Goal: Information Seeking & Learning: Learn about a topic

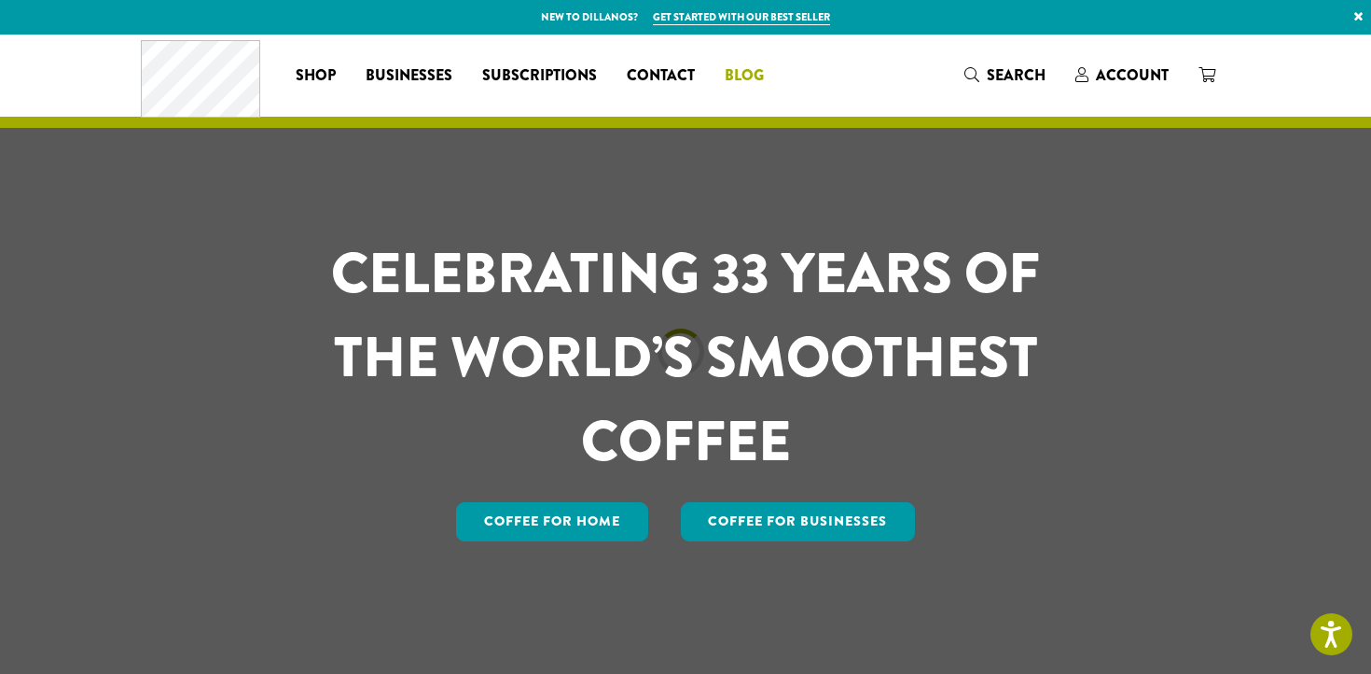
click at [743, 61] on link "Blog" at bounding box center [744, 76] width 69 height 30
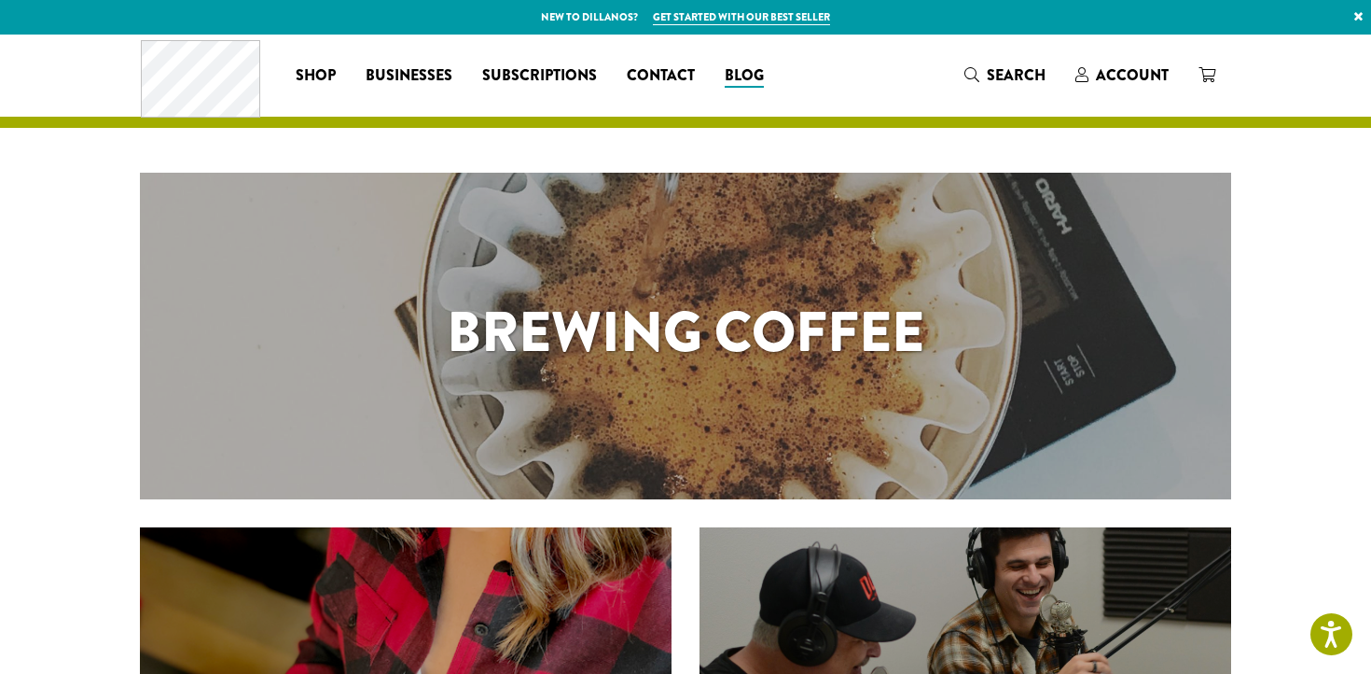
click at [755, 333] on h1 "Brewing Coffee" at bounding box center [686, 332] width 1092 height 84
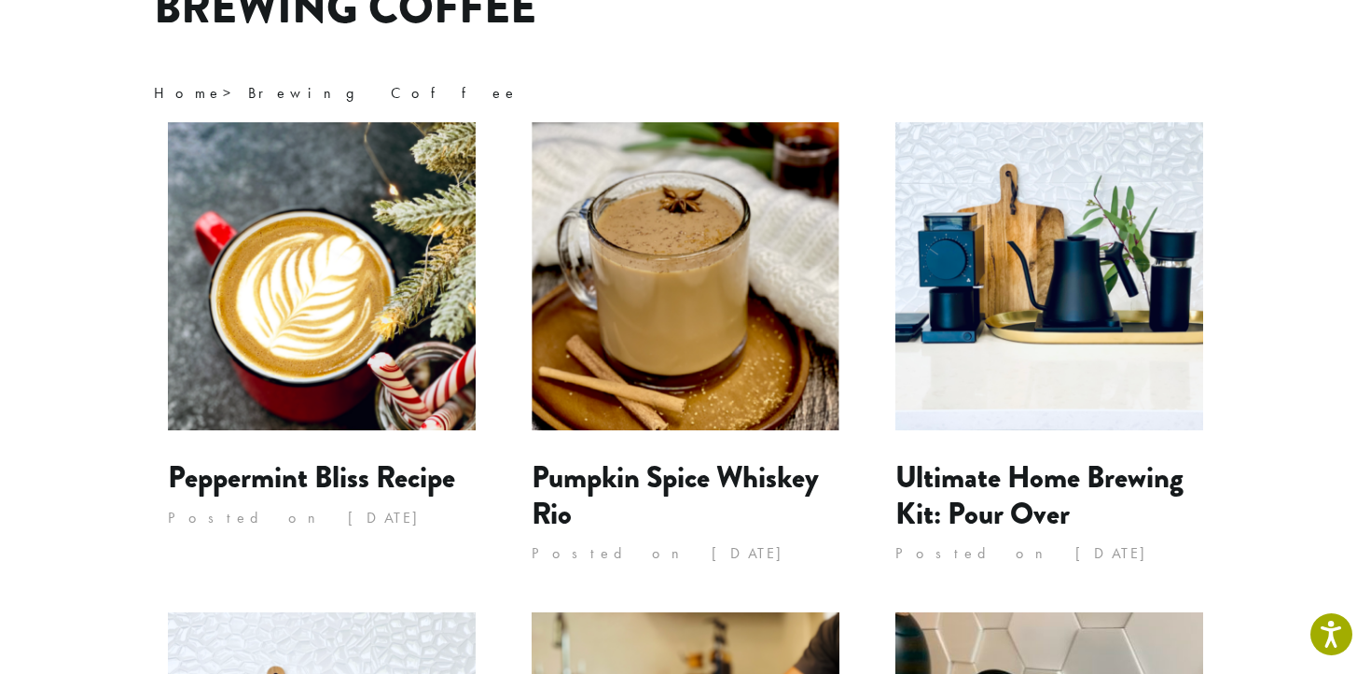
scroll to position [189, 0]
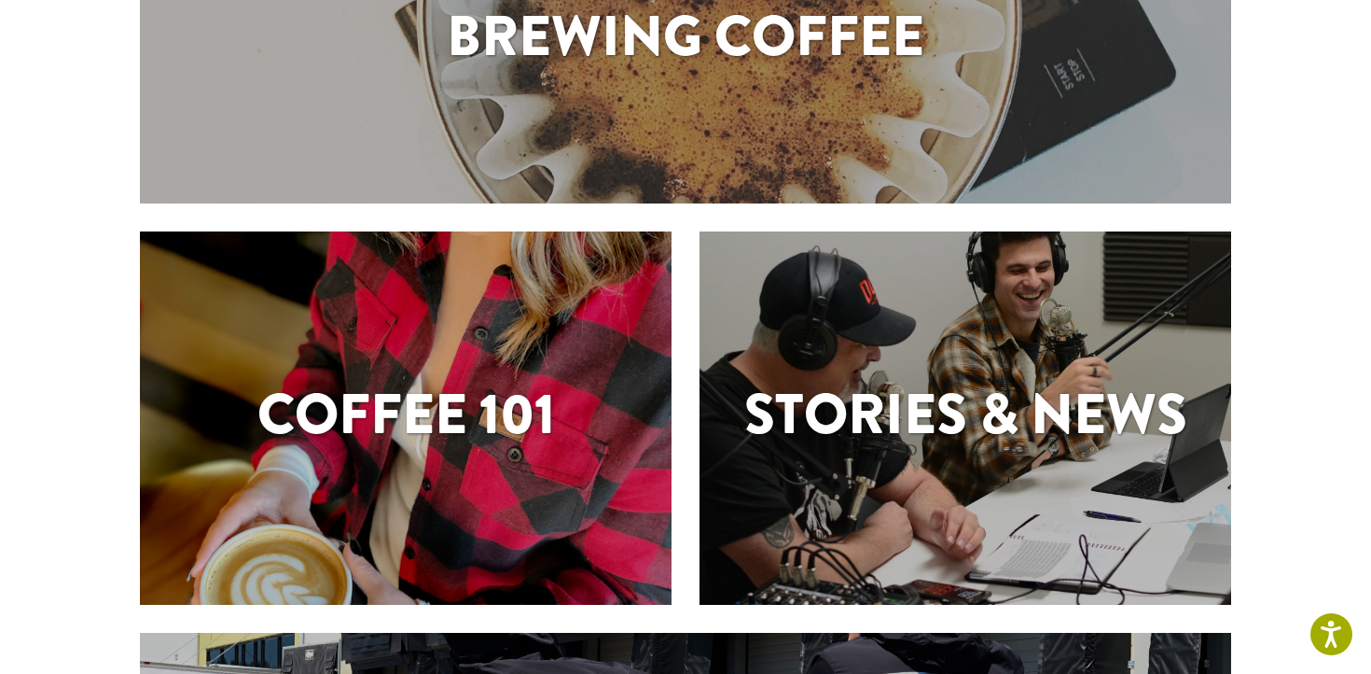
scroll to position [319, 0]
